Goal: Information Seeking & Learning: Understand process/instructions

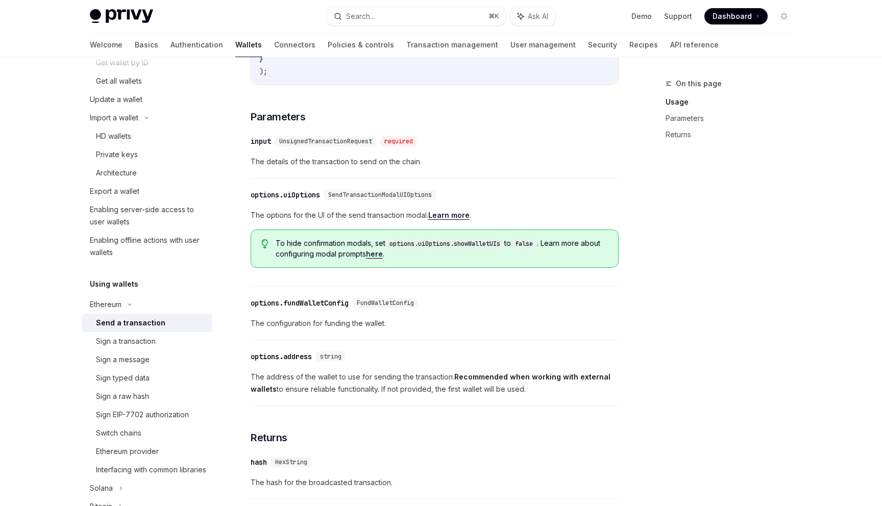
scroll to position [383, 0]
click at [303, 308] on div "options.fundWalletConfig" at bounding box center [300, 303] width 98 height 10
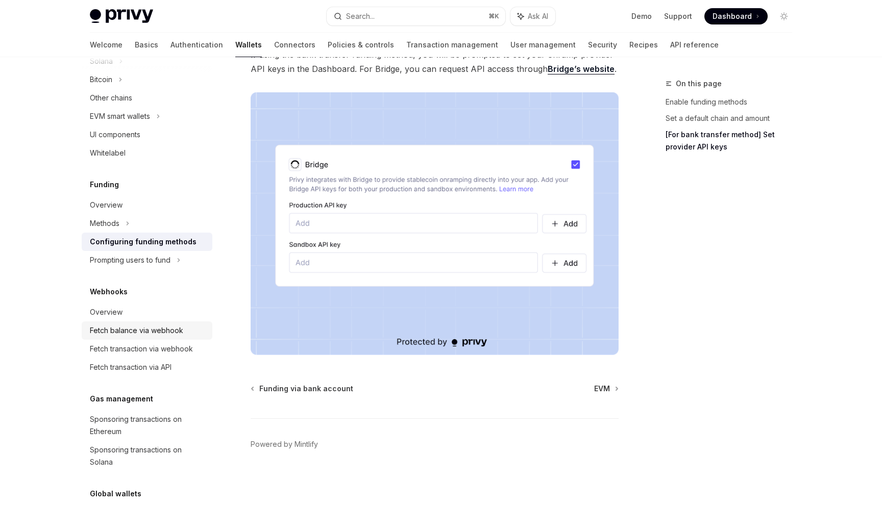
scroll to position [309, 0]
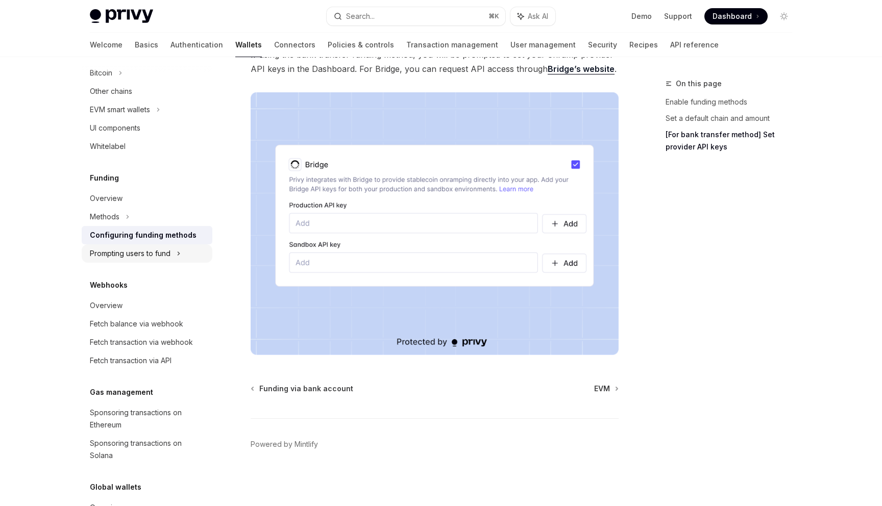
type textarea "*"
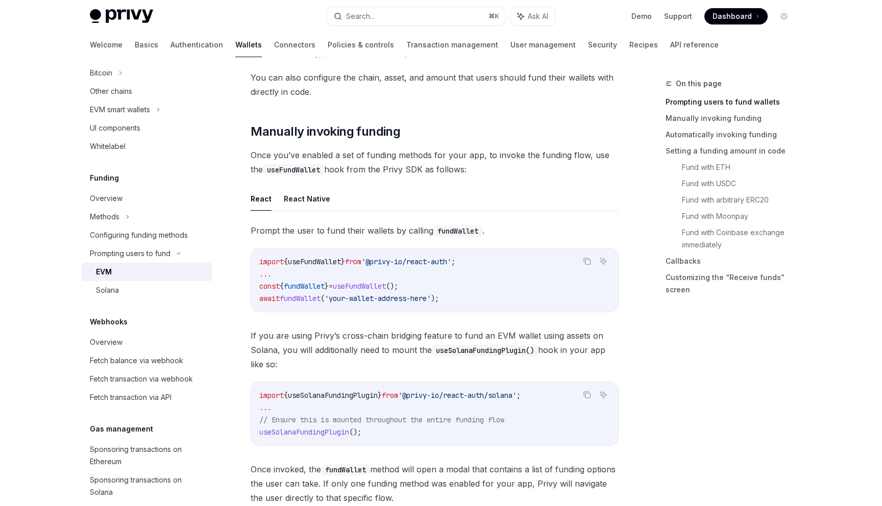
scroll to position [235, 0]
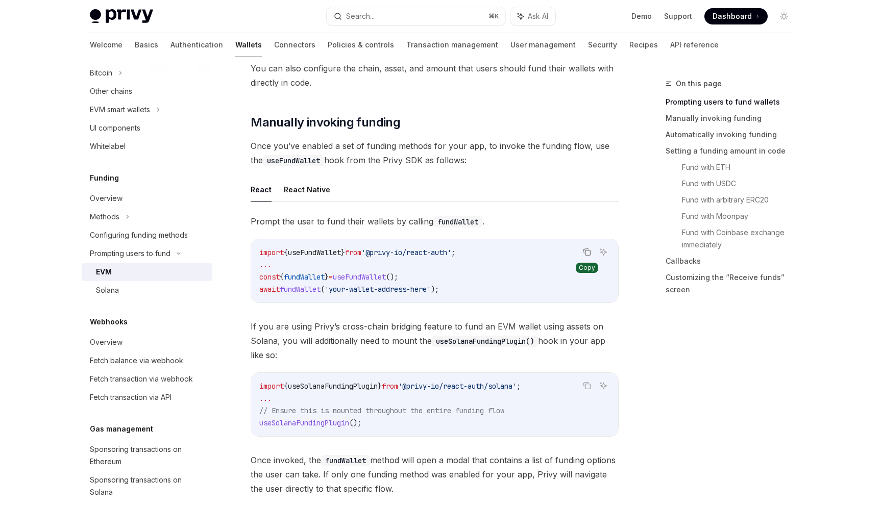
click at [584, 250] on icon "Copy the contents from the code block" at bounding box center [586, 251] width 5 height 5
drag, startPoint x: 480, startPoint y: 252, endPoint x: 239, endPoint y: 256, distance: 240.4
copy span "import { useFundWallet } from '@privy-io/react-auth' ;"
drag, startPoint x: 427, startPoint y: 278, endPoint x: 257, endPoint y: 276, distance: 170.5
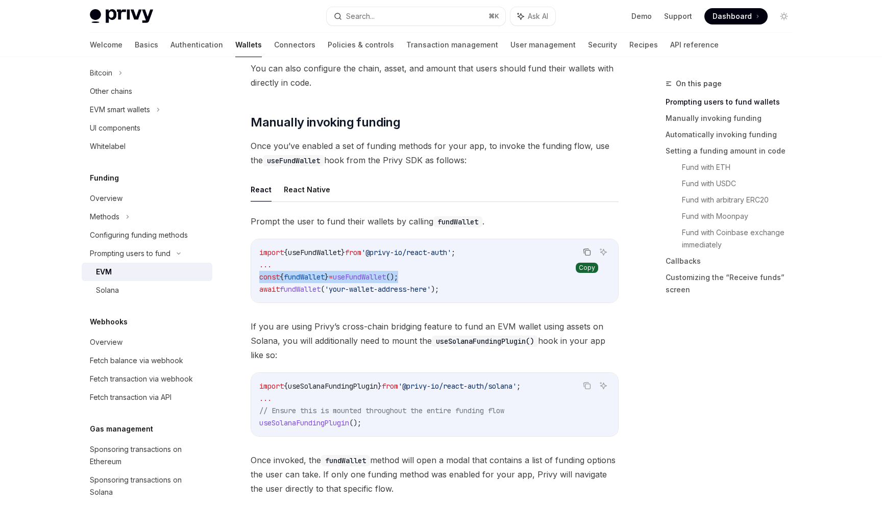
click at [257, 276] on div "import { useFundWallet } from '@privy-io/react-auth' ; ... const { fundWallet }…" at bounding box center [434, 270] width 367 height 63
copy span "const { fundWallet } = useFundWallet ();"
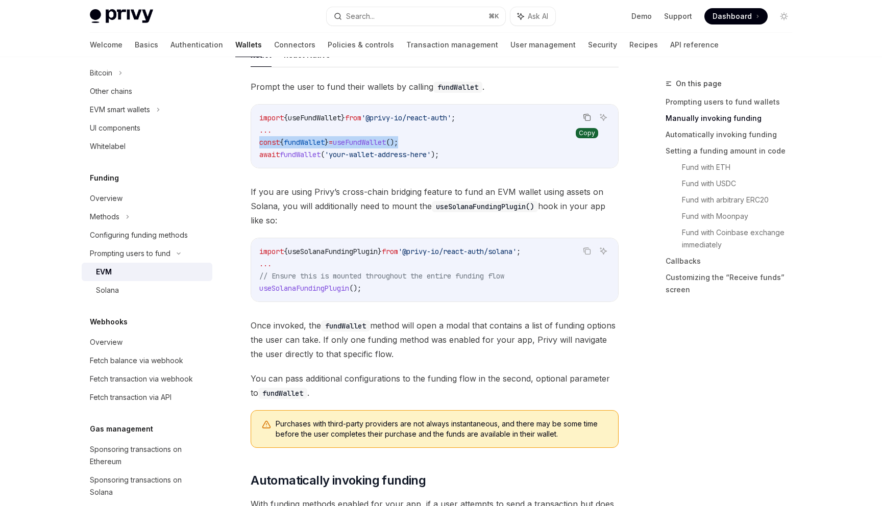
scroll to position [364, 0]
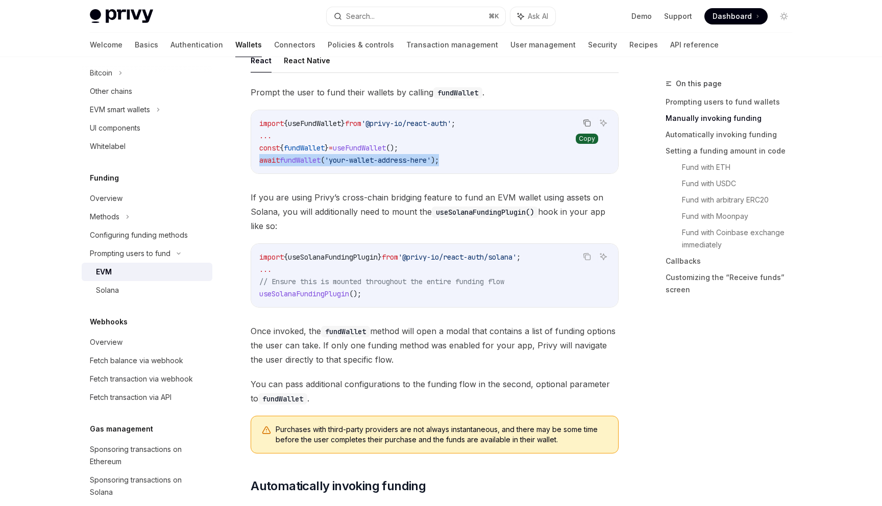
drag, startPoint x: 257, startPoint y: 160, endPoint x: 458, endPoint y: 165, distance: 201.7
click at [459, 166] on div "import { useFundWallet } from '@privy-io/react-auth' ; ... const { fundWallet }…" at bounding box center [434, 141] width 367 height 63
copy span "await fundWallet ( 'your-wallet-address-here' );"
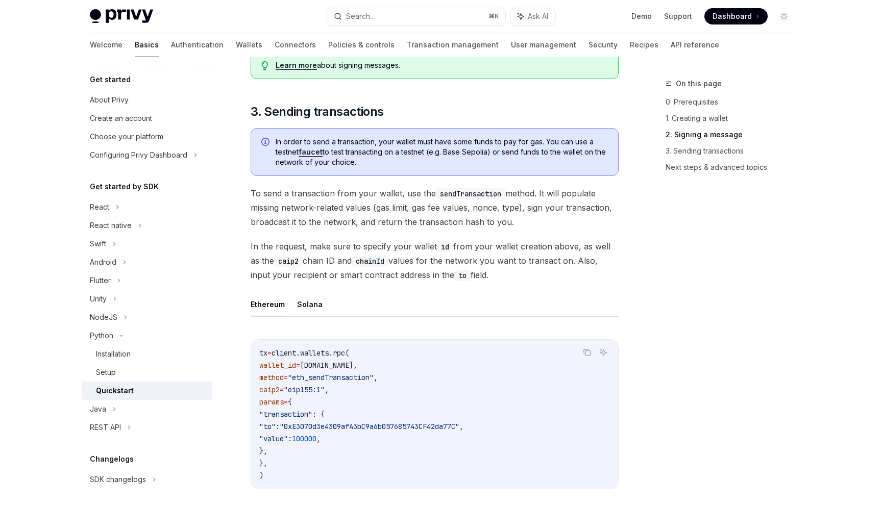
scroll to position [631, 0]
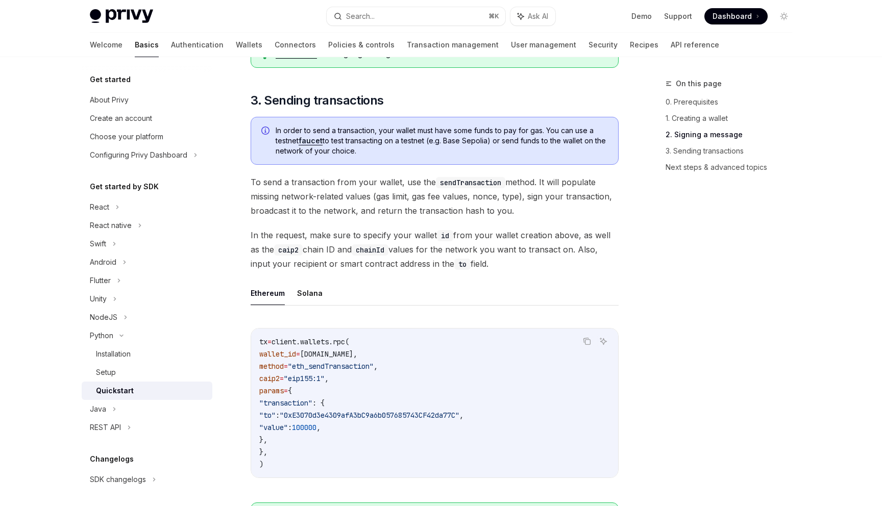
click at [319, 142] on link "faucet" at bounding box center [311, 140] width 24 height 9
